Goal: Task Accomplishment & Management: Manage account settings

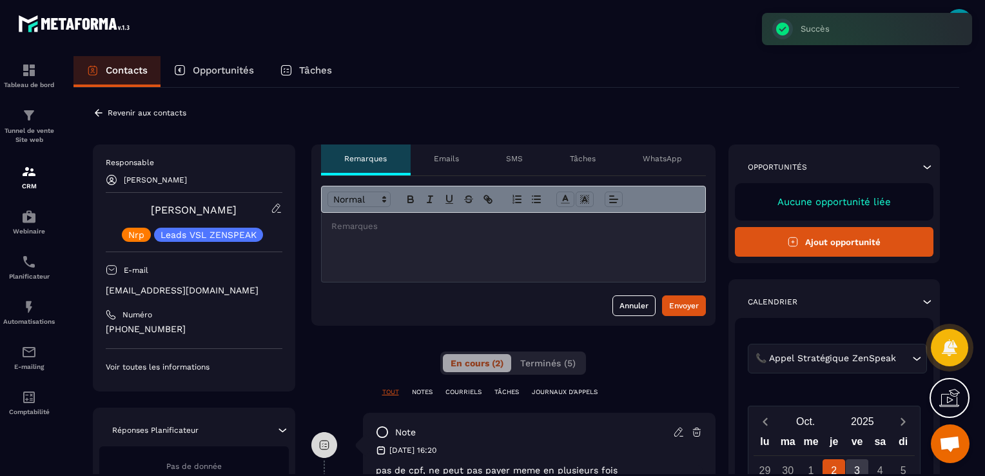
click at [99, 111] on icon at bounding box center [99, 113] width 12 height 12
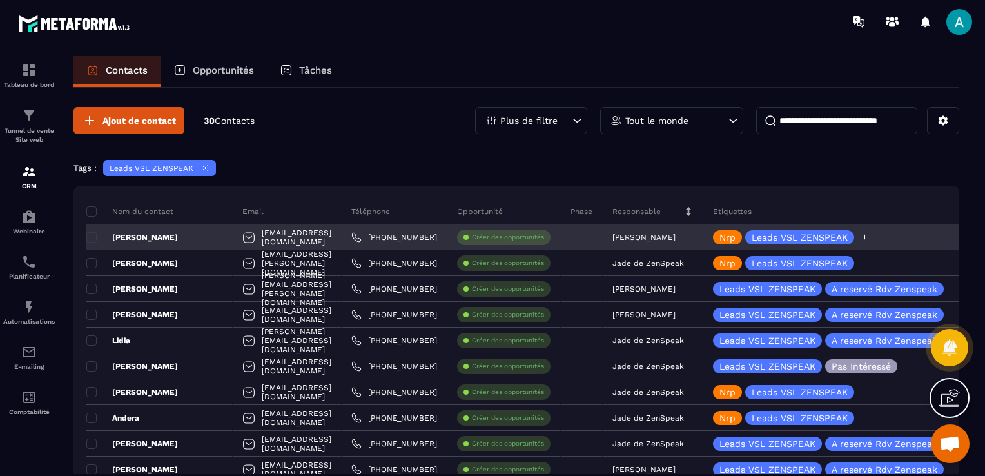
click at [869, 235] on icon at bounding box center [864, 237] width 8 height 8
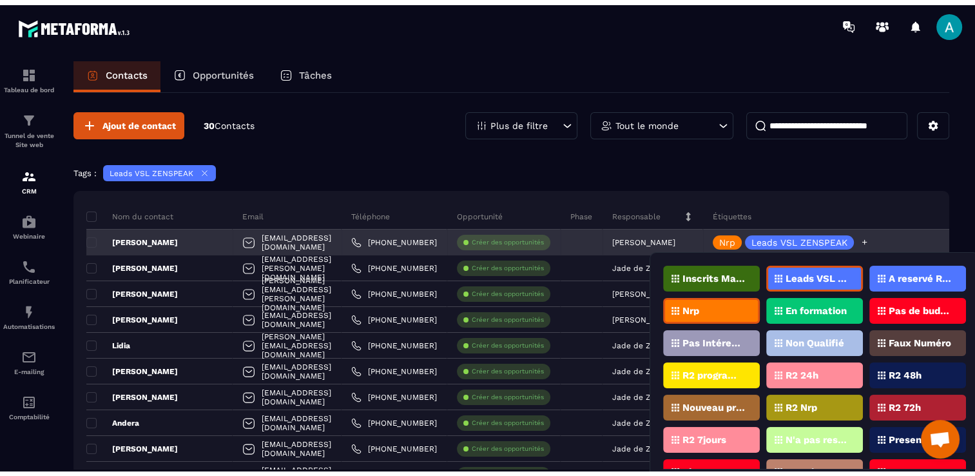
scroll to position [39, 0]
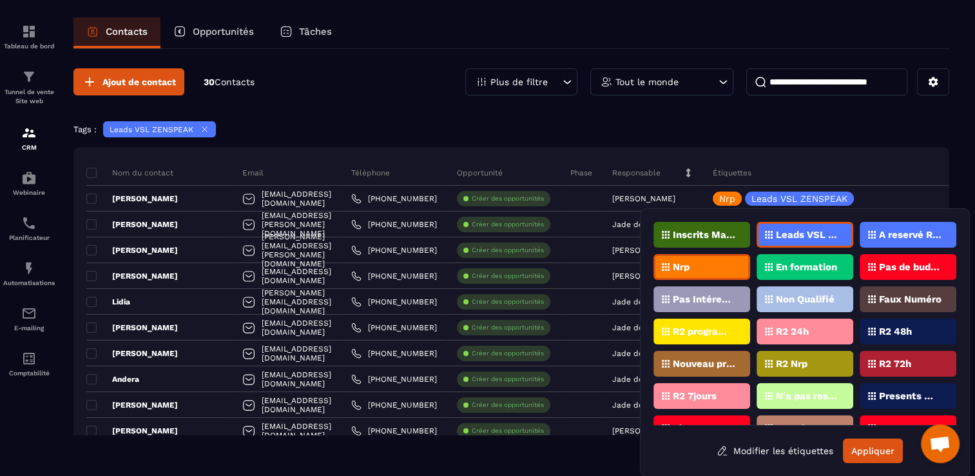
click at [903, 270] on div "Pas de budget" at bounding box center [908, 267] width 97 height 26
click at [882, 262] on p "Pas de budget" at bounding box center [910, 266] width 62 height 9
click at [889, 454] on button "Appliquer" at bounding box center [873, 450] width 60 height 24
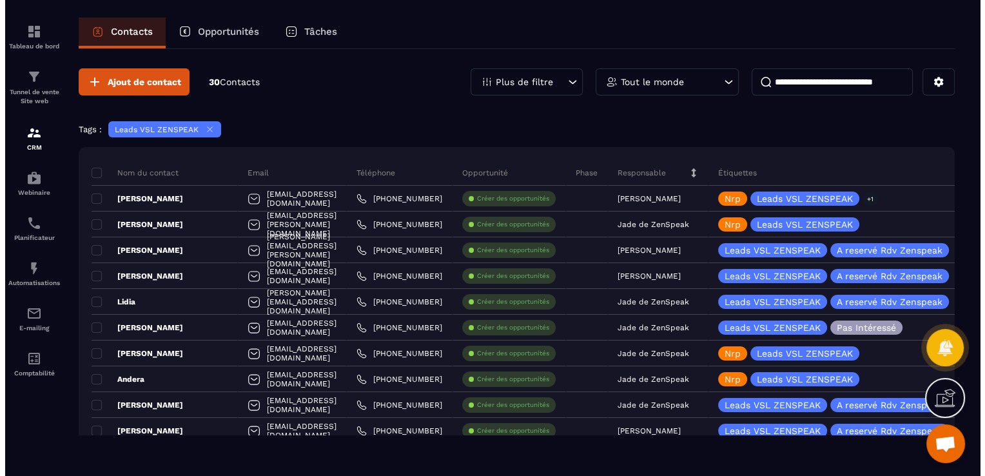
scroll to position [0, 0]
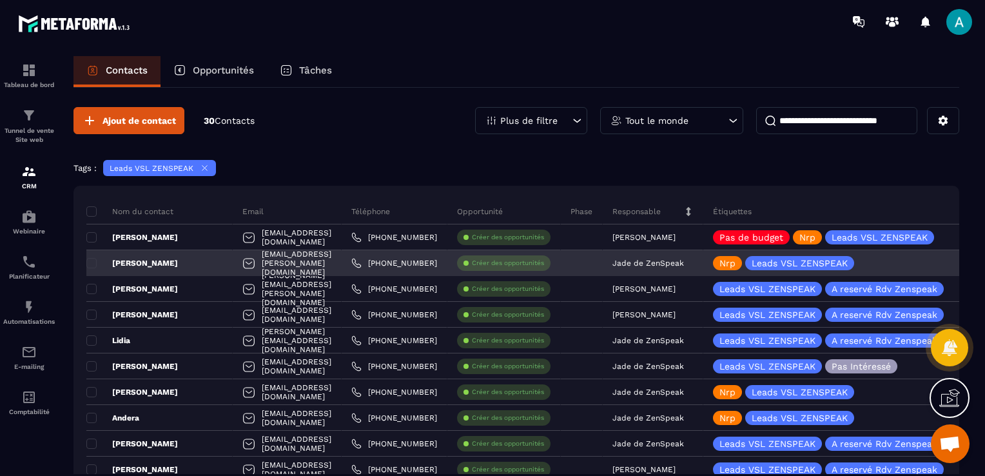
click at [285, 259] on div "[EMAIL_ADDRESS][PERSON_NAME][DOMAIN_NAME]" at bounding box center [287, 263] width 109 height 26
click at [144, 256] on div "[PERSON_NAME]" at bounding box center [159, 263] width 146 height 26
